Goal: Navigation & Orientation: Understand site structure

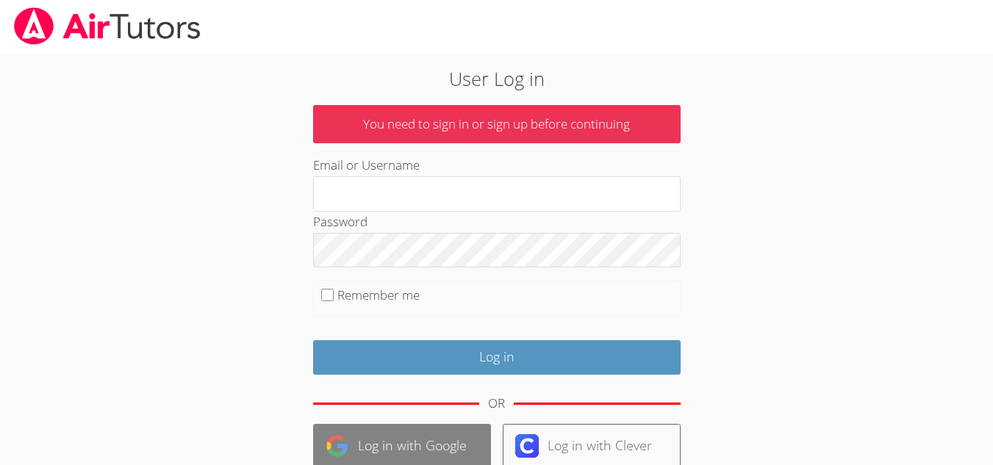
click at [390, 444] on link "Log in with Google" at bounding box center [402, 446] width 178 height 45
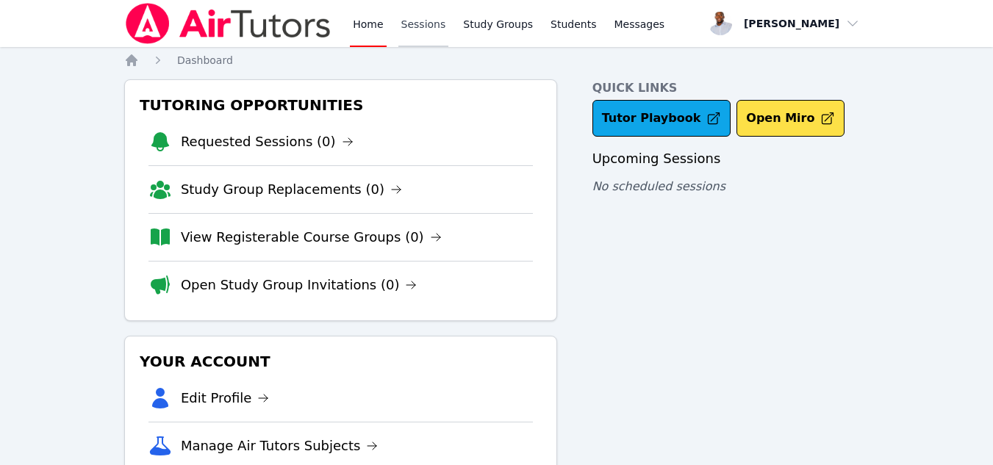
click at [418, 34] on link "Sessions" at bounding box center [423, 23] width 51 height 47
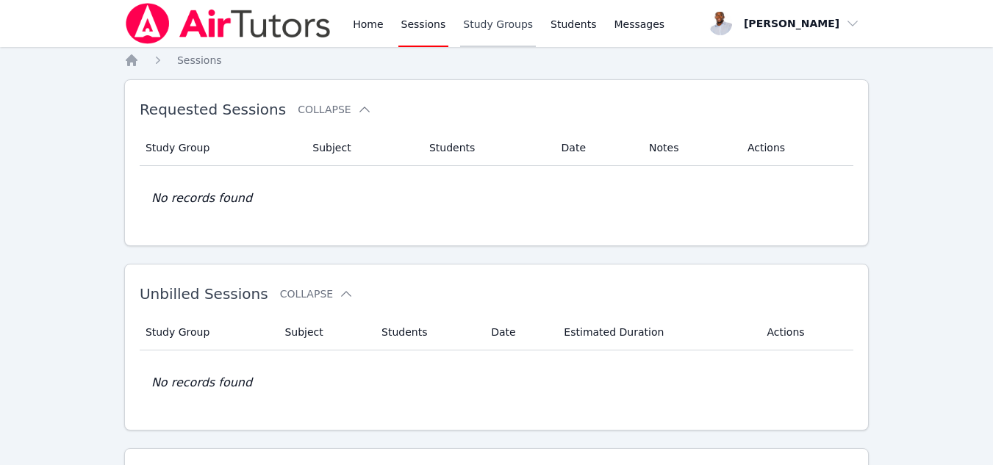
click at [490, 18] on link "Study Groups" at bounding box center [498, 23] width 76 height 47
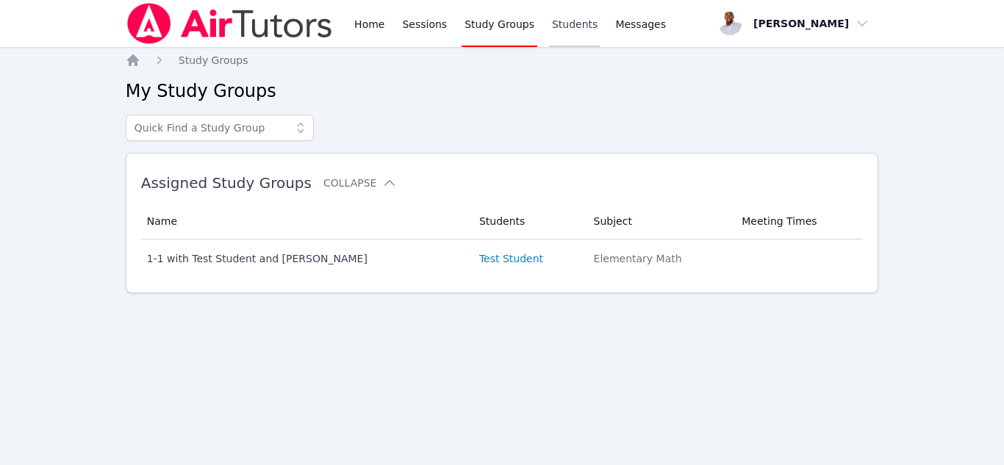
click at [565, 29] on link "Students" at bounding box center [574, 23] width 51 height 47
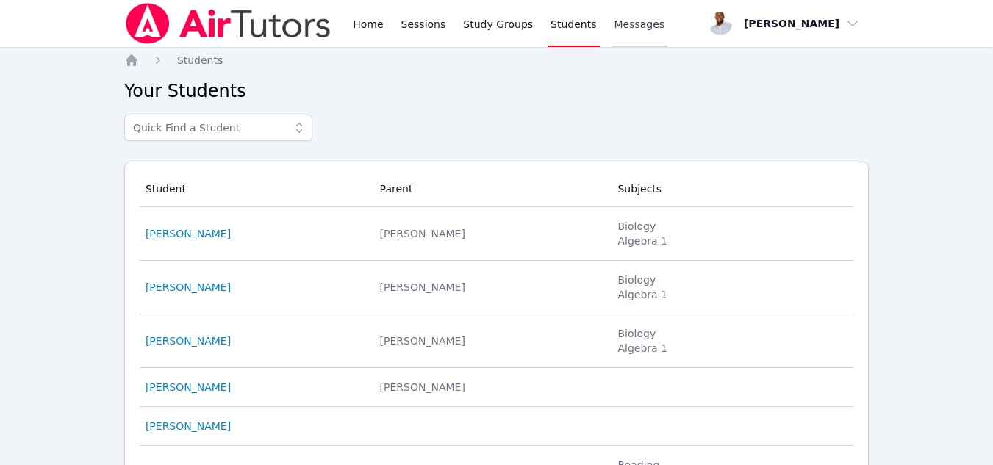
click at [633, 25] on span "Messages" at bounding box center [639, 24] width 51 height 15
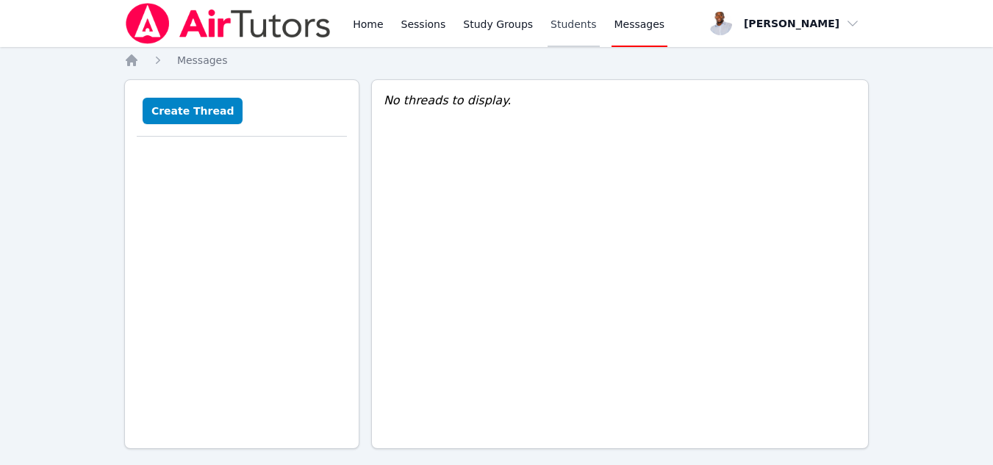
click at [566, 28] on link "Students" at bounding box center [572, 23] width 51 height 47
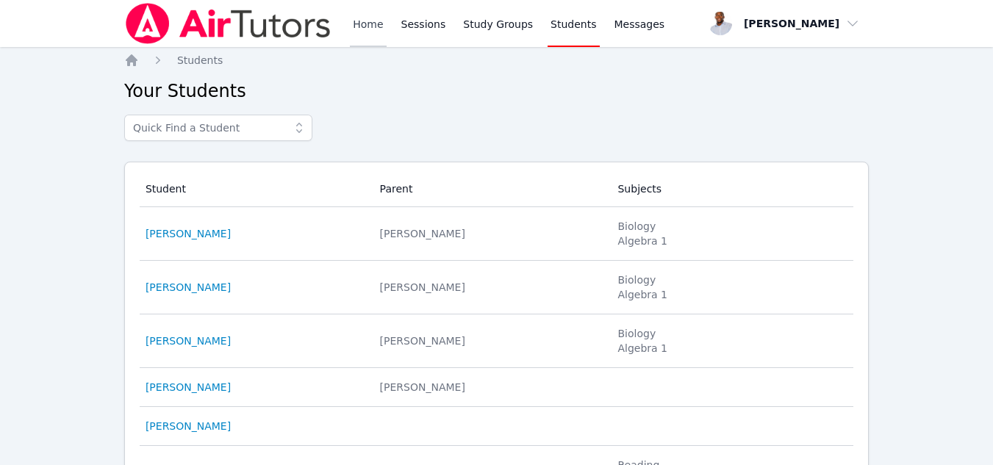
click at [370, 26] on link "Home" at bounding box center [368, 23] width 36 height 47
